Goal: Task Accomplishment & Management: Use online tool/utility

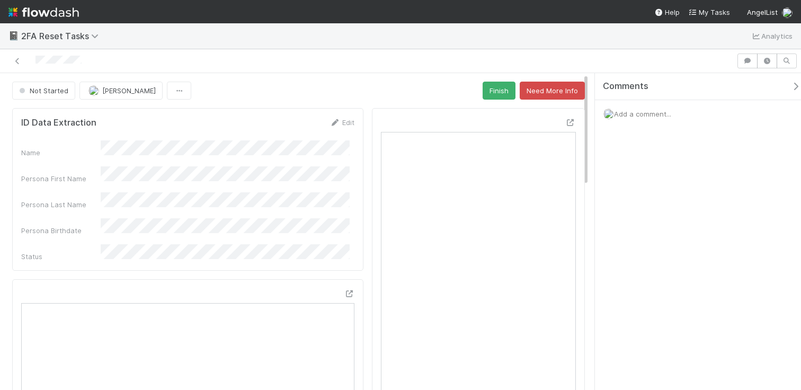
click at [474, 89] on div "Not Started [PERSON_NAME] Finish Need More Info" at bounding box center [298, 91] width 573 height 18
click at [483, 90] on button "Finish" at bounding box center [499, 91] width 33 height 18
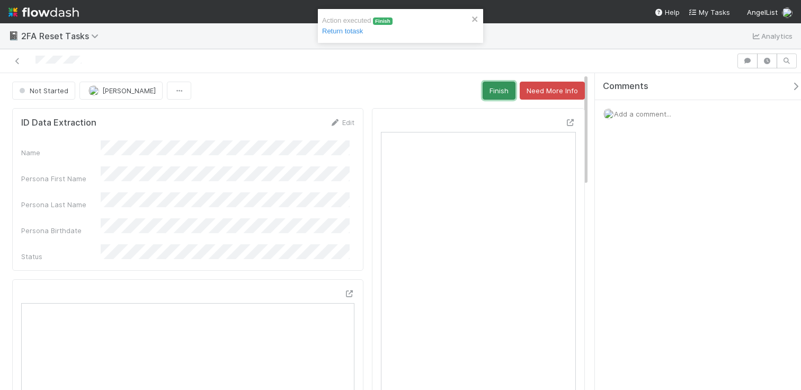
click at [500, 91] on button "Finish" at bounding box center [499, 91] width 33 height 18
click at [491, 95] on button "Finish" at bounding box center [499, 91] width 33 height 18
click at [497, 93] on button "Finish" at bounding box center [499, 91] width 33 height 18
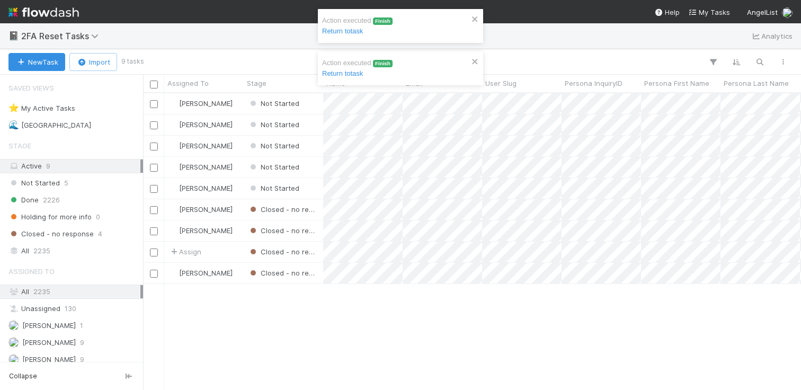
scroll to position [288, 650]
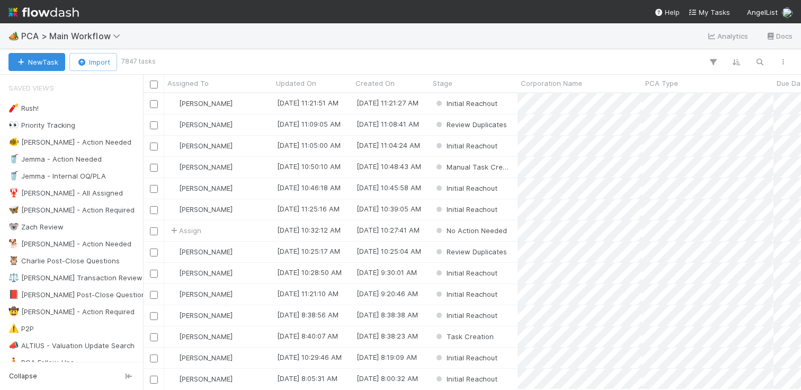
scroll to position [288, 650]
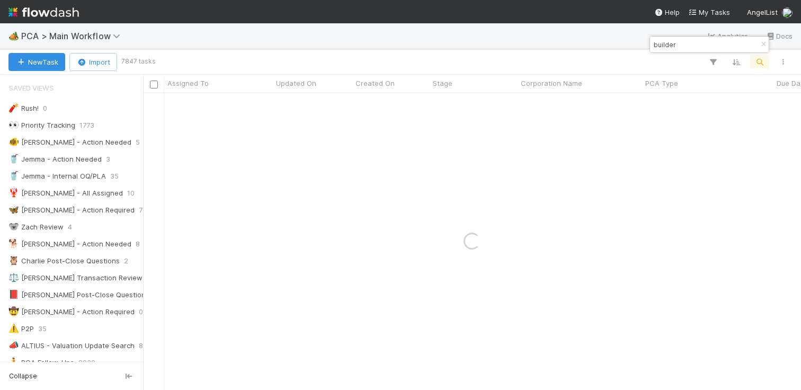
type input "builder"
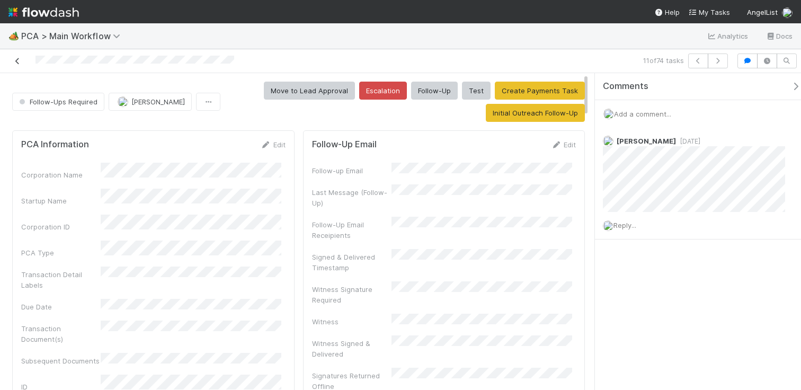
click at [20, 61] on icon at bounding box center [17, 61] width 11 height 7
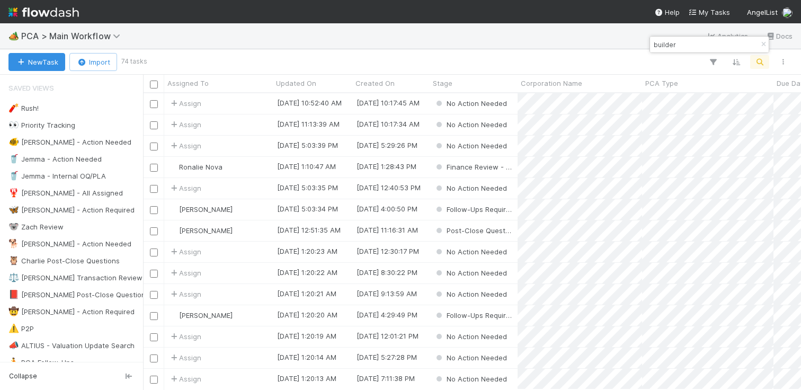
scroll to position [288, 650]
click at [516, 316] on div "Follow-Ups Required" at bounding box center [474, 315] width 88 height 21
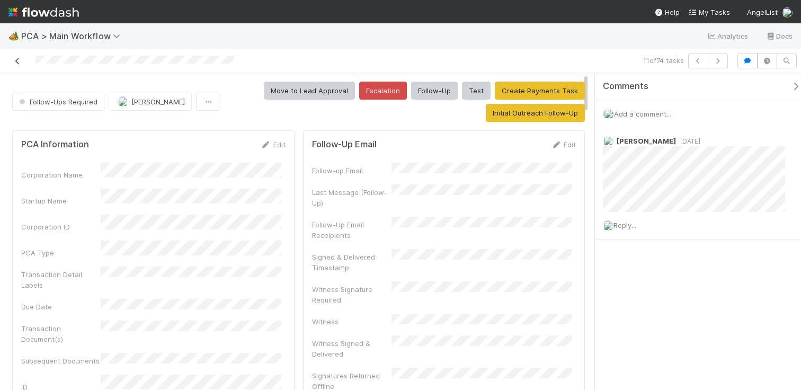
click at [19, 59] on icon at bounding box center [17, 61] width 11 height 7
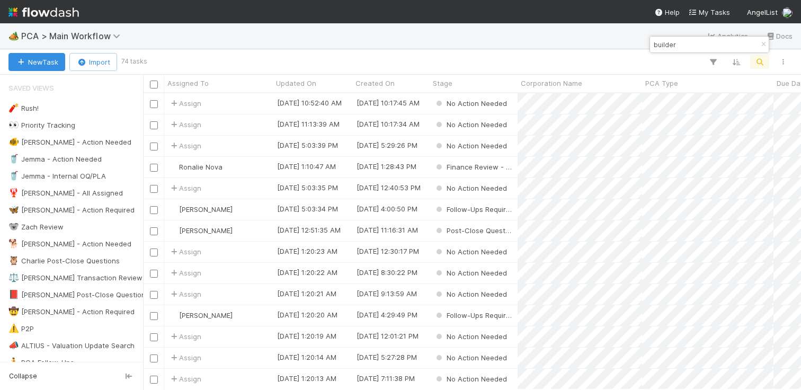
scroll to position [288, 650]
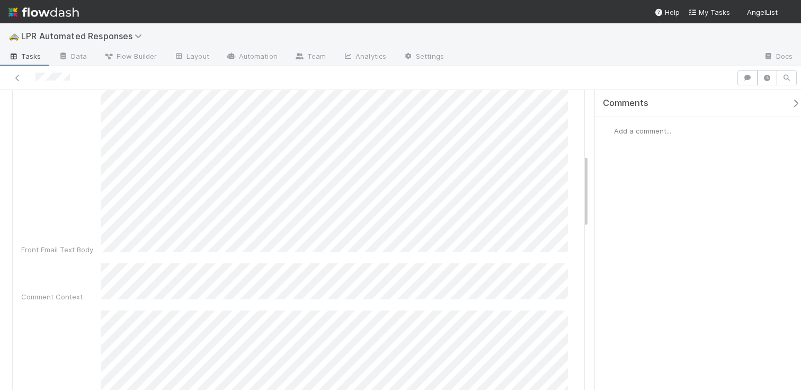
scroll to position [298, 0]
click at [12, 218] on div "Details Edit Created On Updated On Front URL Unique ID Assignee Front Email Sen…" at bounding box center [298, 332] width 573 height 1011
